Goal: Register for event/course

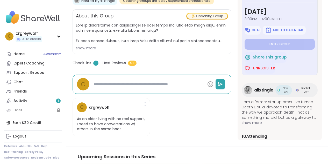
scroll to position [112, 0]
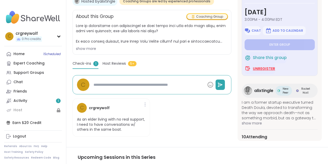
click at [261, 69] on span "Unregister" at bounding box center [264, 68] width 22 height 5
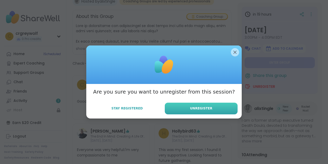
click at [204, 105] on button "Unregister" at bounding box center [201, 108] width 73 height 12
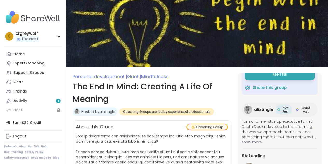
scroll to position [0, 0]
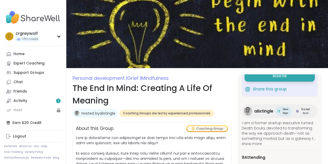
click at [317, 82] on div "in 19 hours [DATE] 3:00PM - 4:00PM EDT Register Share this group alixtingle New…" at bounding box center [280, 152] width 84 height 156
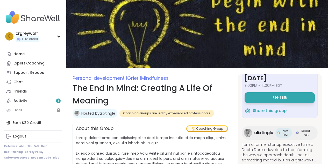
scroll to position [23, 0]
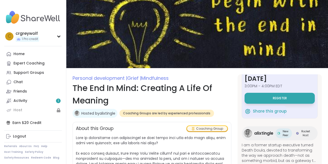
click at [137, 87] on h1 "The End In Mind: Creating A Life Of Meaning" at bounding box center [152, 94] width 159 height 25
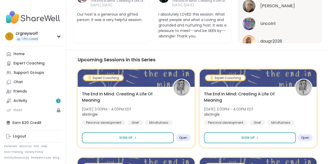
scroll to position [451, 0]
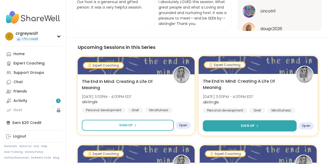
click at [263, 127] on button "Sign Up" at bounding box center [250, 125] width 94 height 11
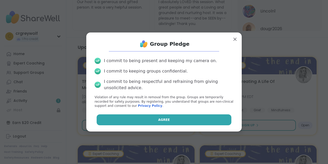
click at [178, 119] on button "Agree" at bounding box center [164, 119] width 135 height 11
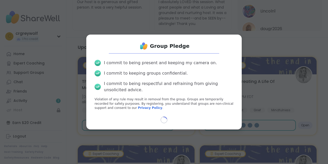
select select "**"
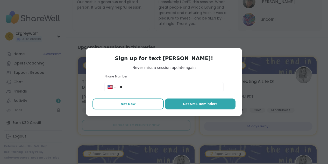
click at [133, 104] on span "Not Now" at bounding box center [128, 103] width 15 height 5
type textarea "*"
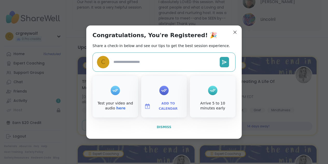
click at [165, 127] on span "Dismiss" at bounding box center [164, 127] width 15 height 4
